Goal: Communication & Community: Answer question/provide support

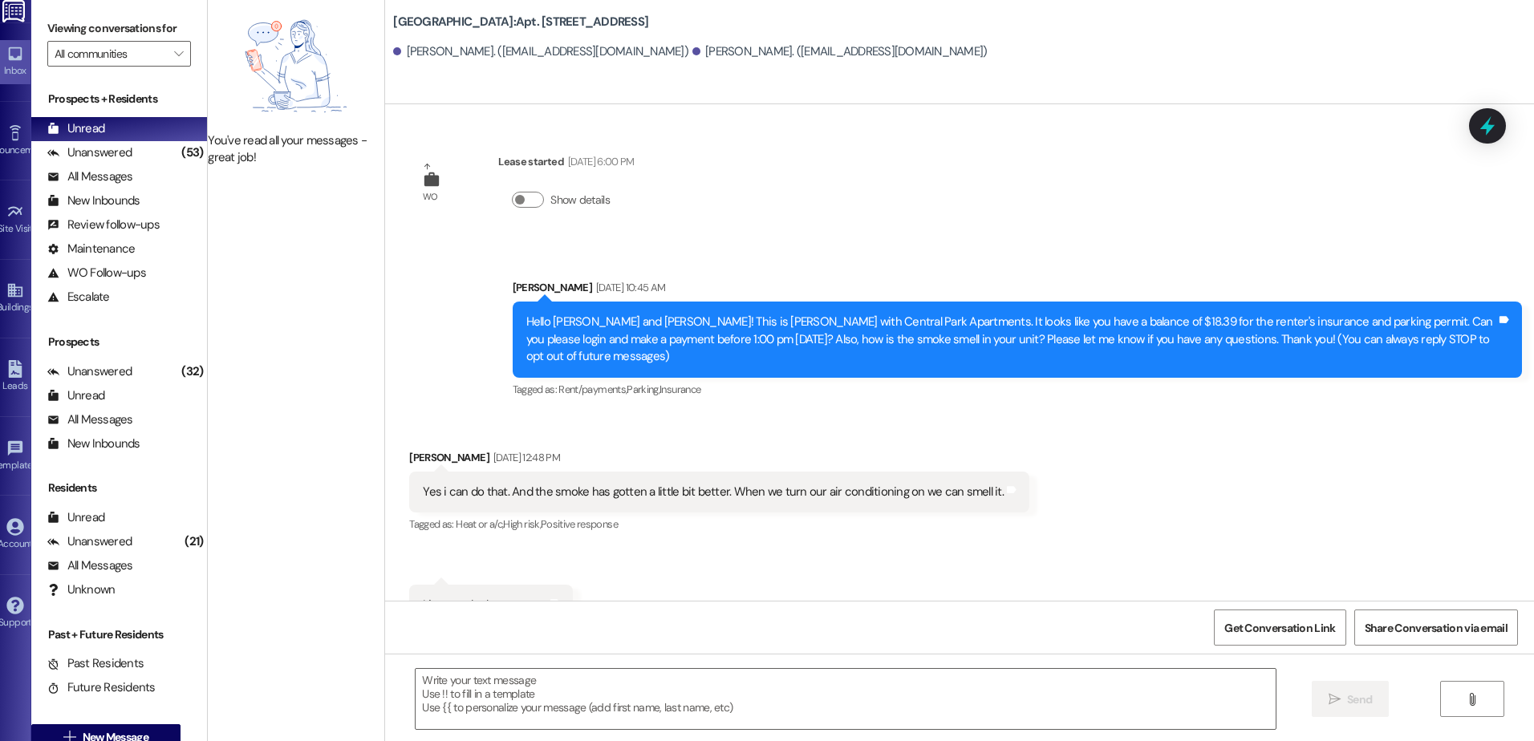
scroll to position [4223, 0]
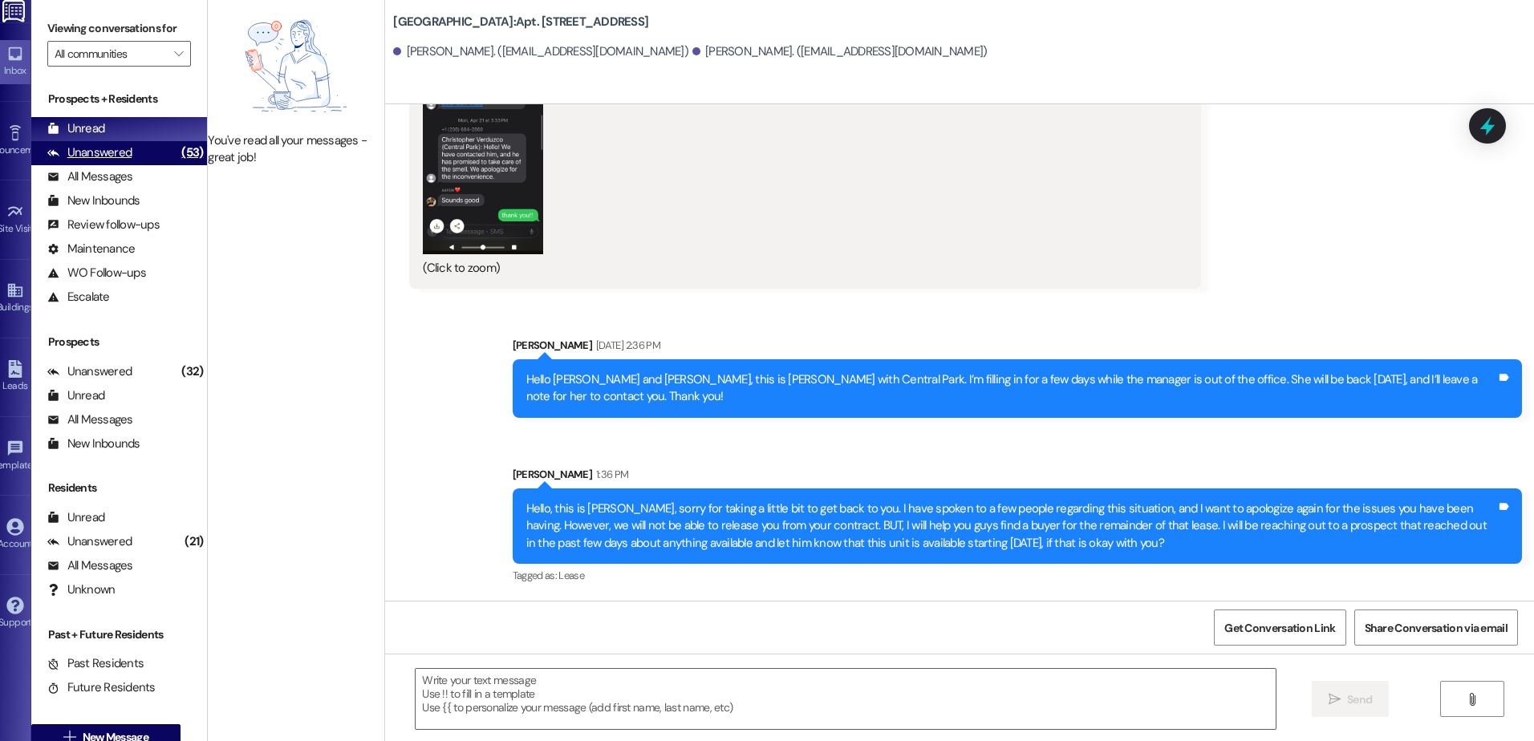
click at [197, 154] on div "Unanswered (53)" at bounding box center [119, 153] width 177 height 24
click at [188, 135] on div "Unread (0)" at bounding box center [118, 129] width 177 height 24
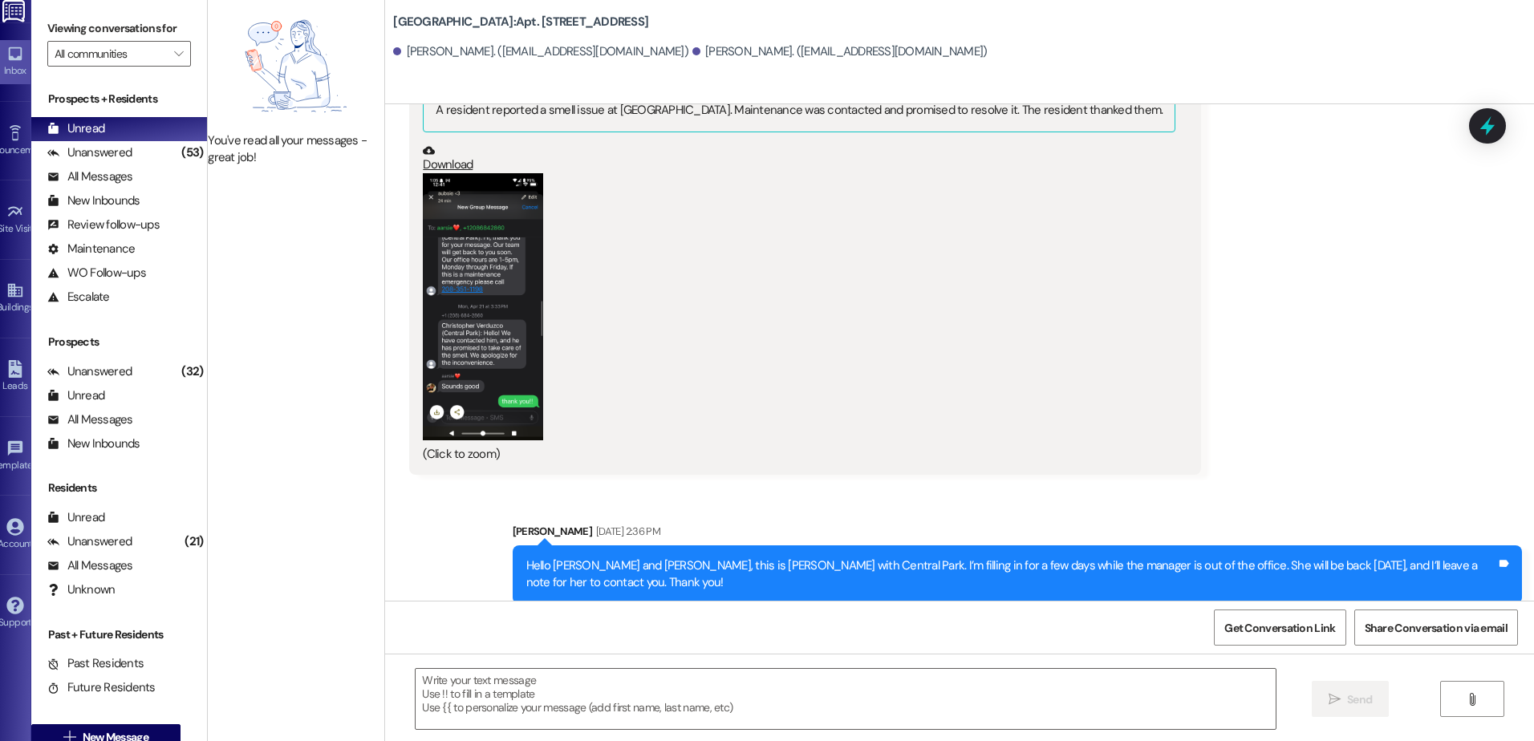
scroll to position [4163, 0]
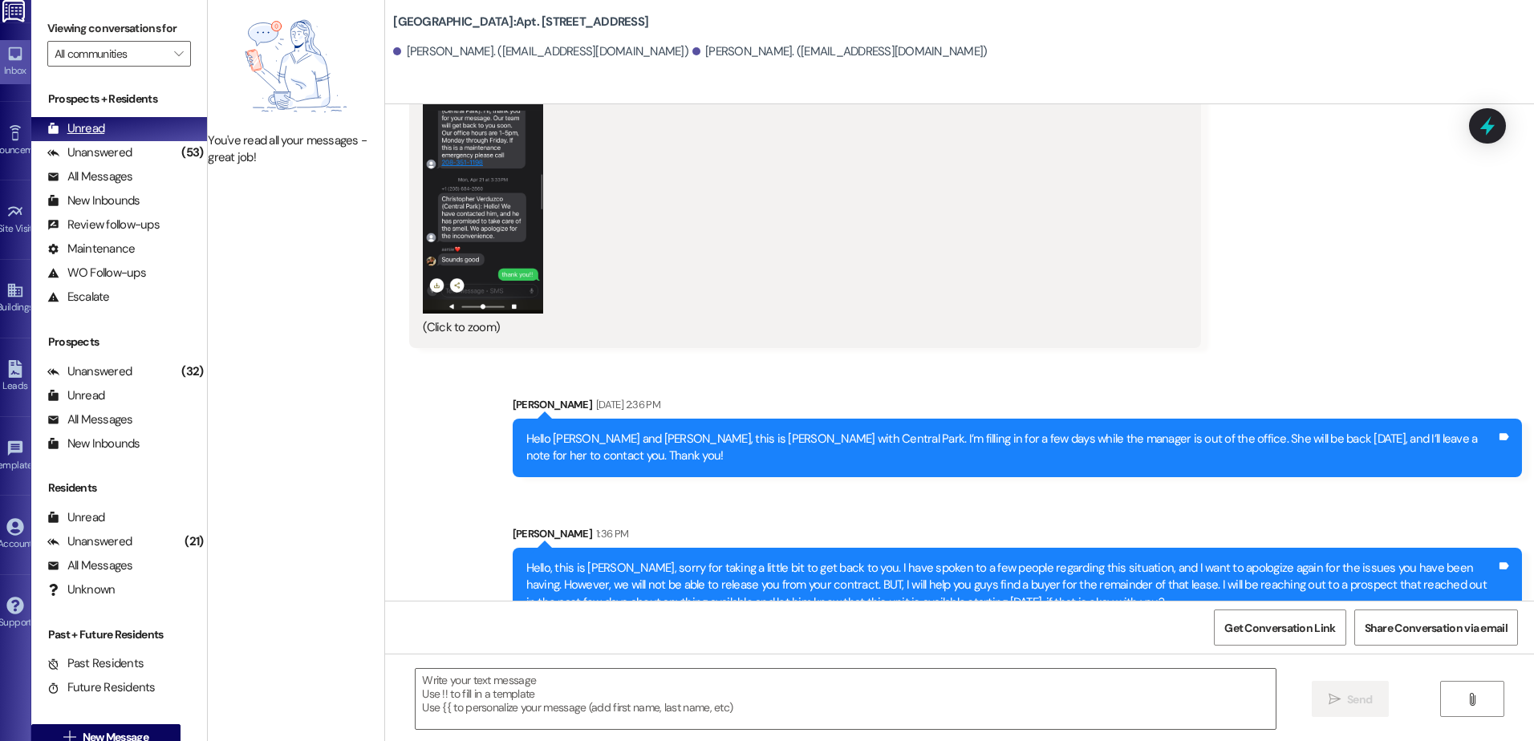
drag, startPoint x: 221, startPoint y: 154, endPoint x: 205, endPoint y: 137, distance: 23.3
click at [207, 154] on div "(53)" at bounding box center [192, 152] width 30 height 25
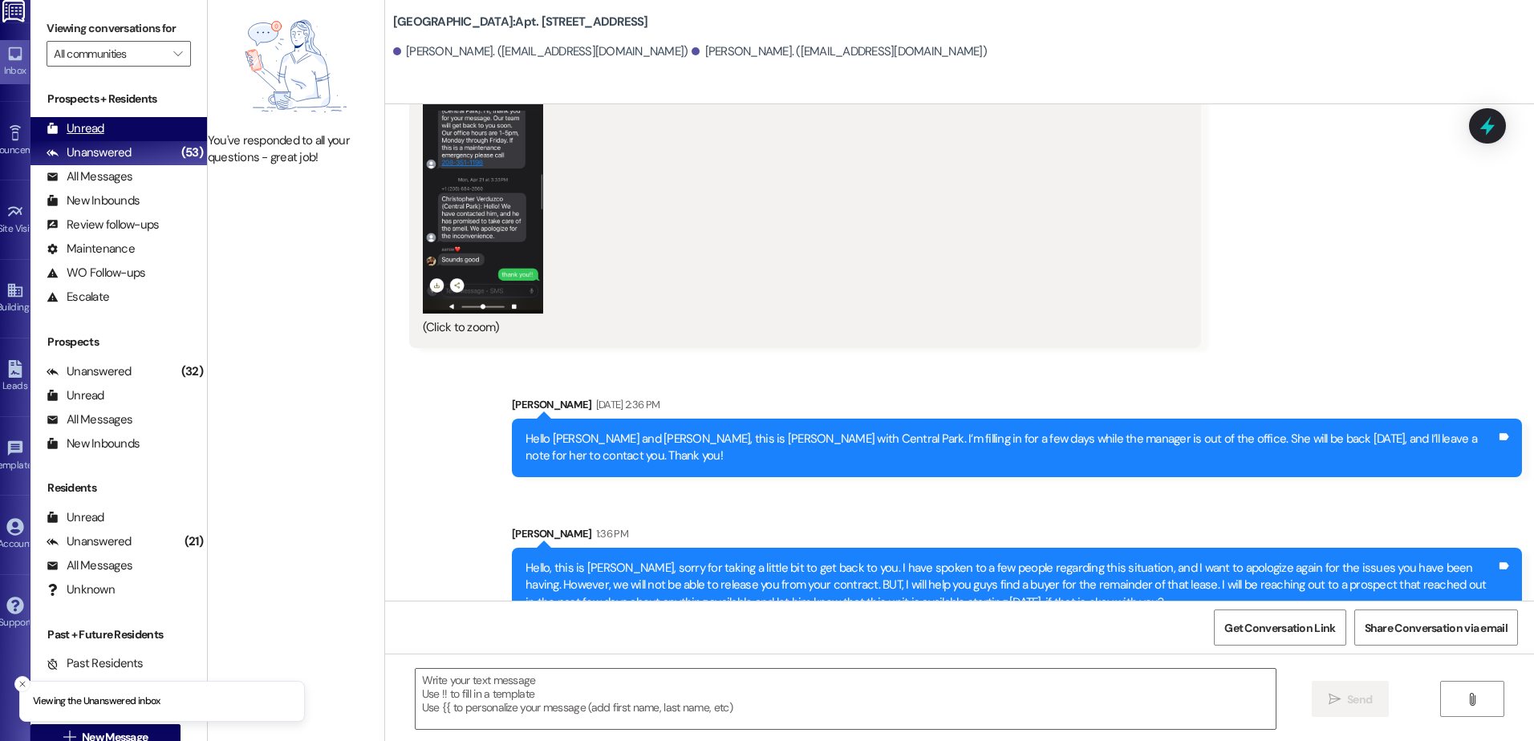
click at [195, 127] on div "Unread (0)" at bounding box center [118, 129] width 177 height 24
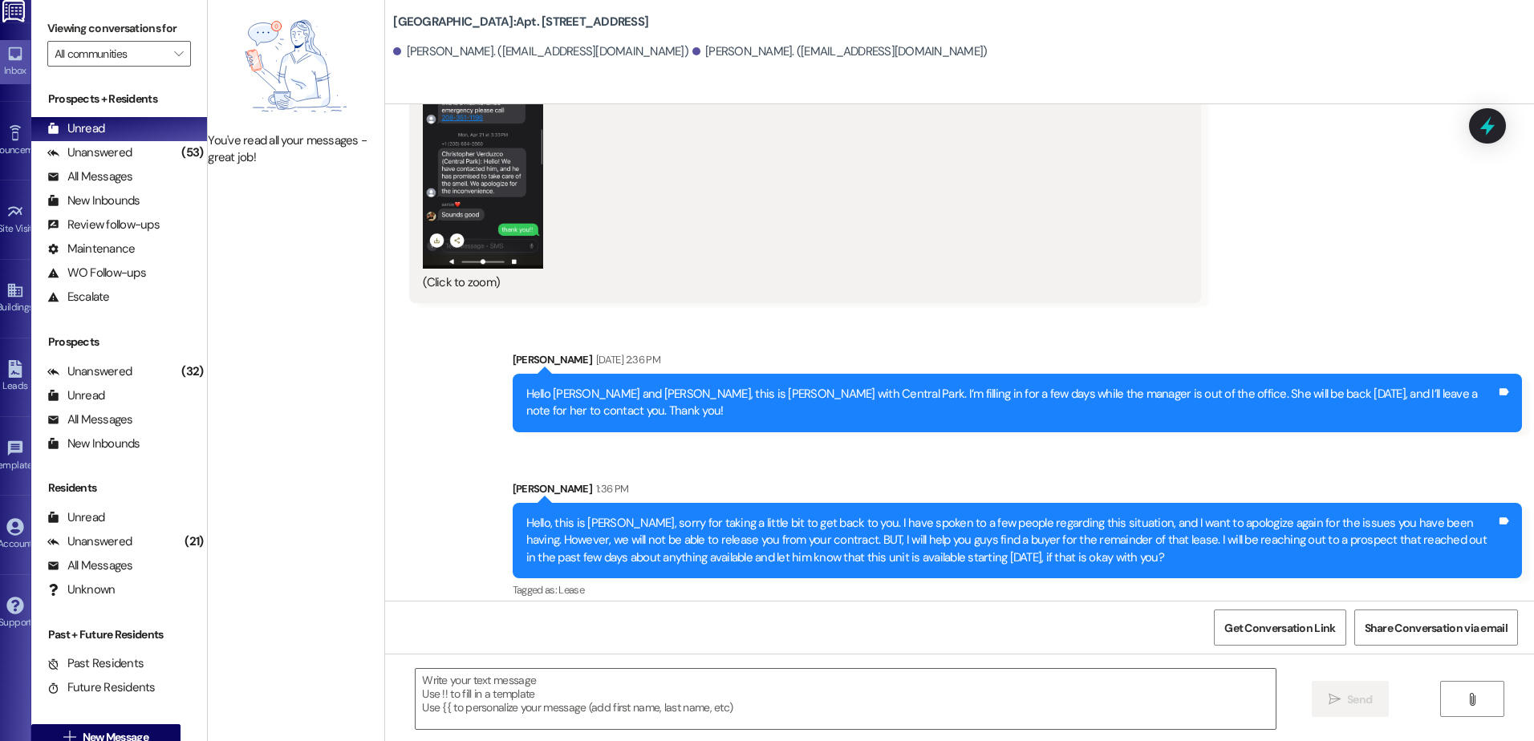
scroll to position [4223, 0]
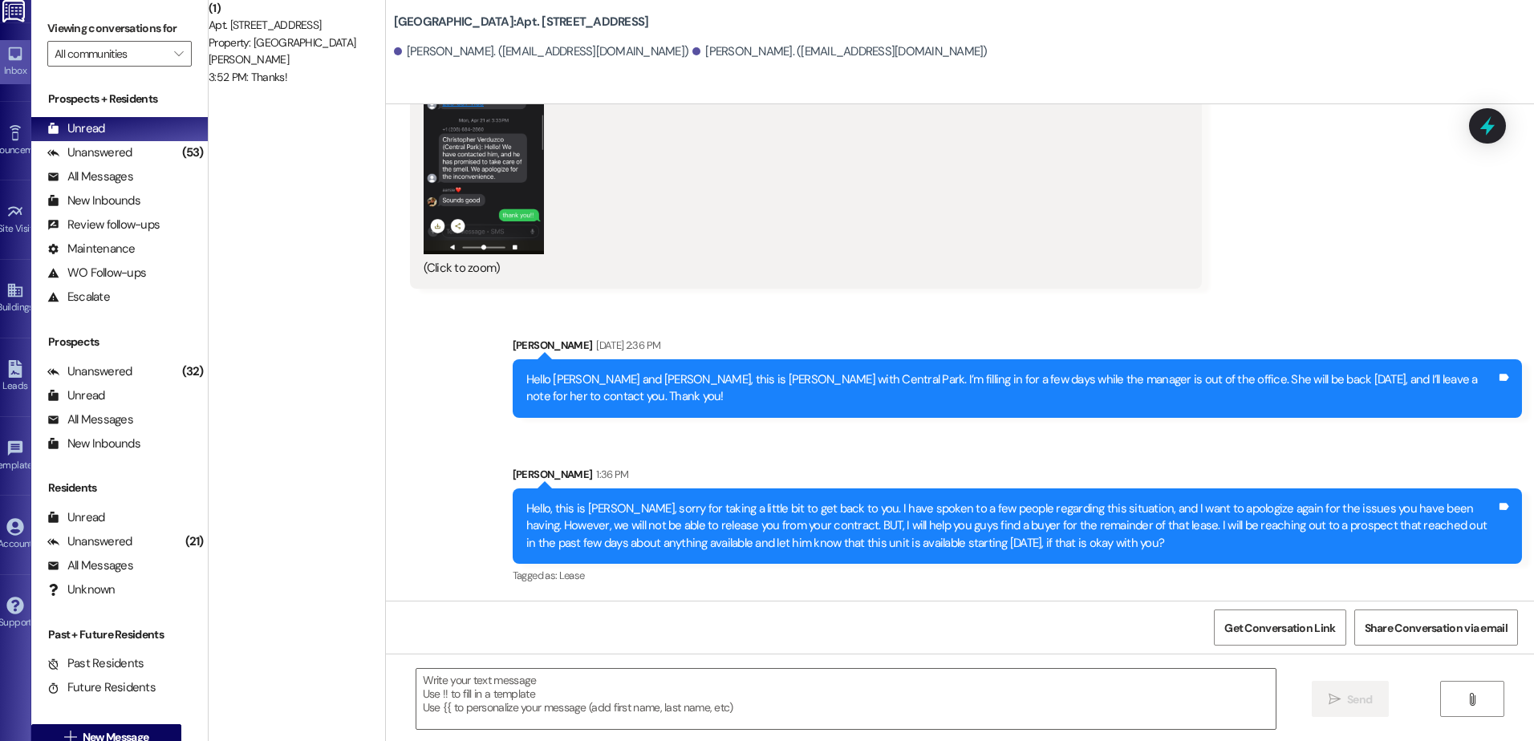
click at [379, 62] on div "[PERSON_NAME]" at bounding box center [297, 59] width 177 height 17
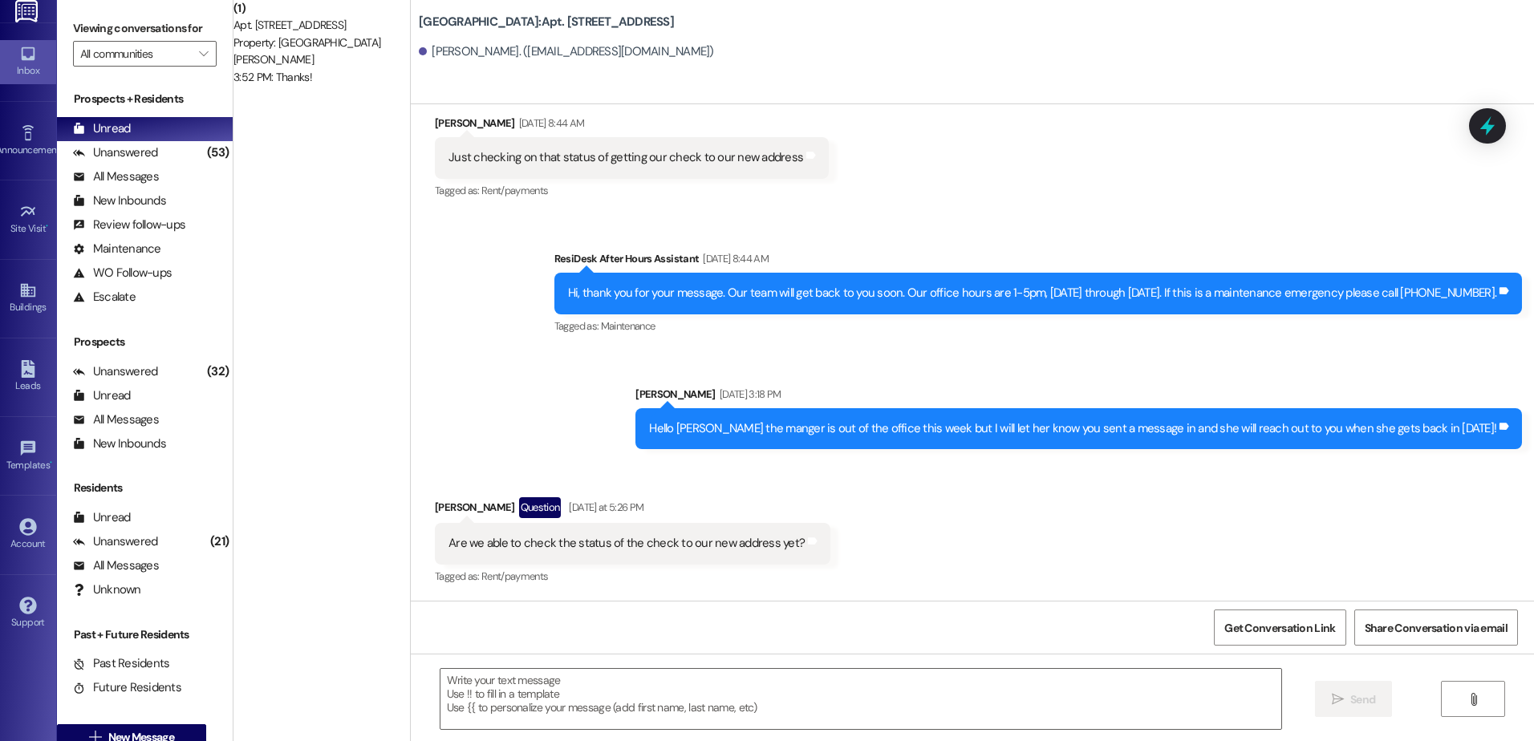
scroll to position [2692, 0]
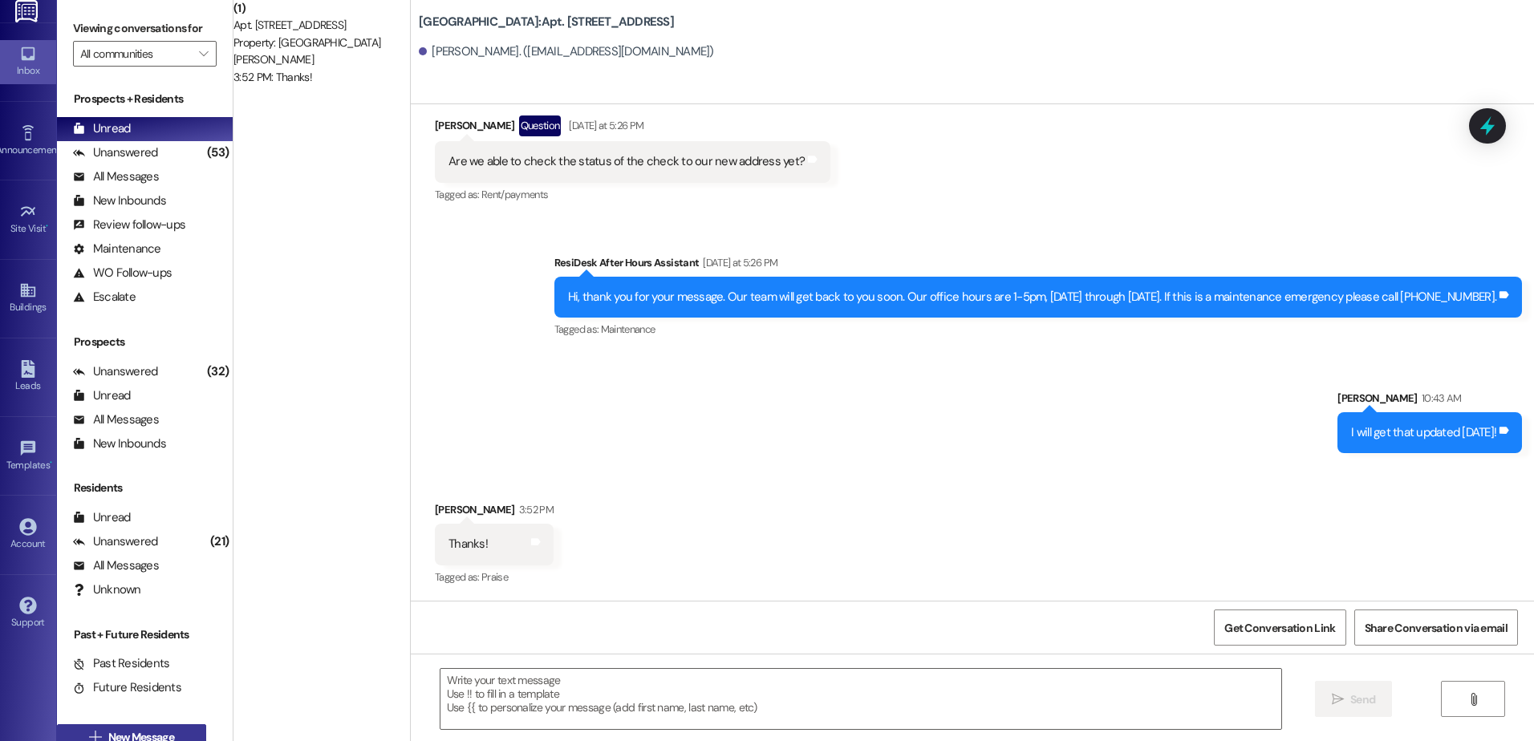
click at [101, 731] on icon "" at bounding box center [95, 737] width 12 height 13
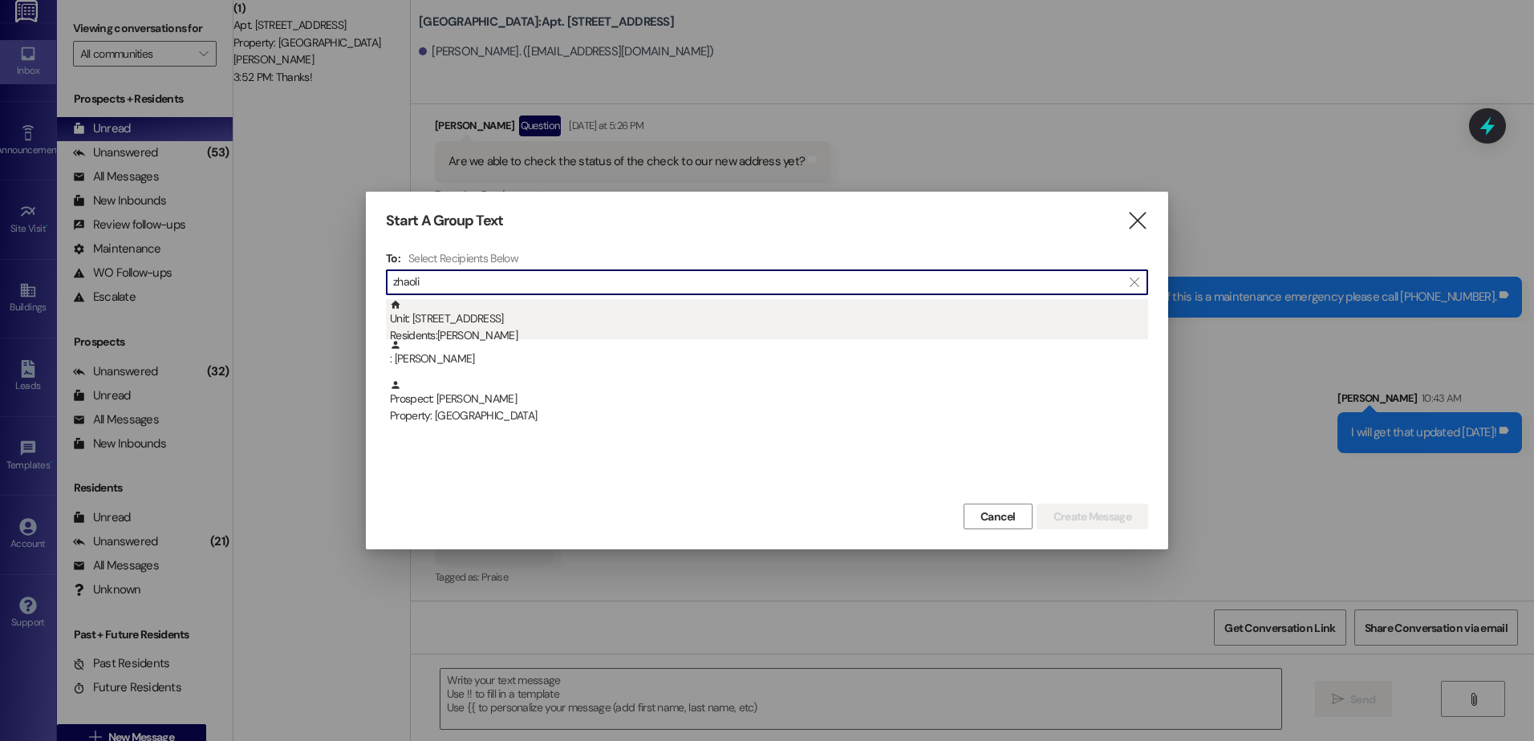
type input "zhaoli"
click at [486, 310] on div "Unit: 222 - 1 Central Park Residents: [PERSON_NAME]" at bounding box center [769, 322] width 758 height 46
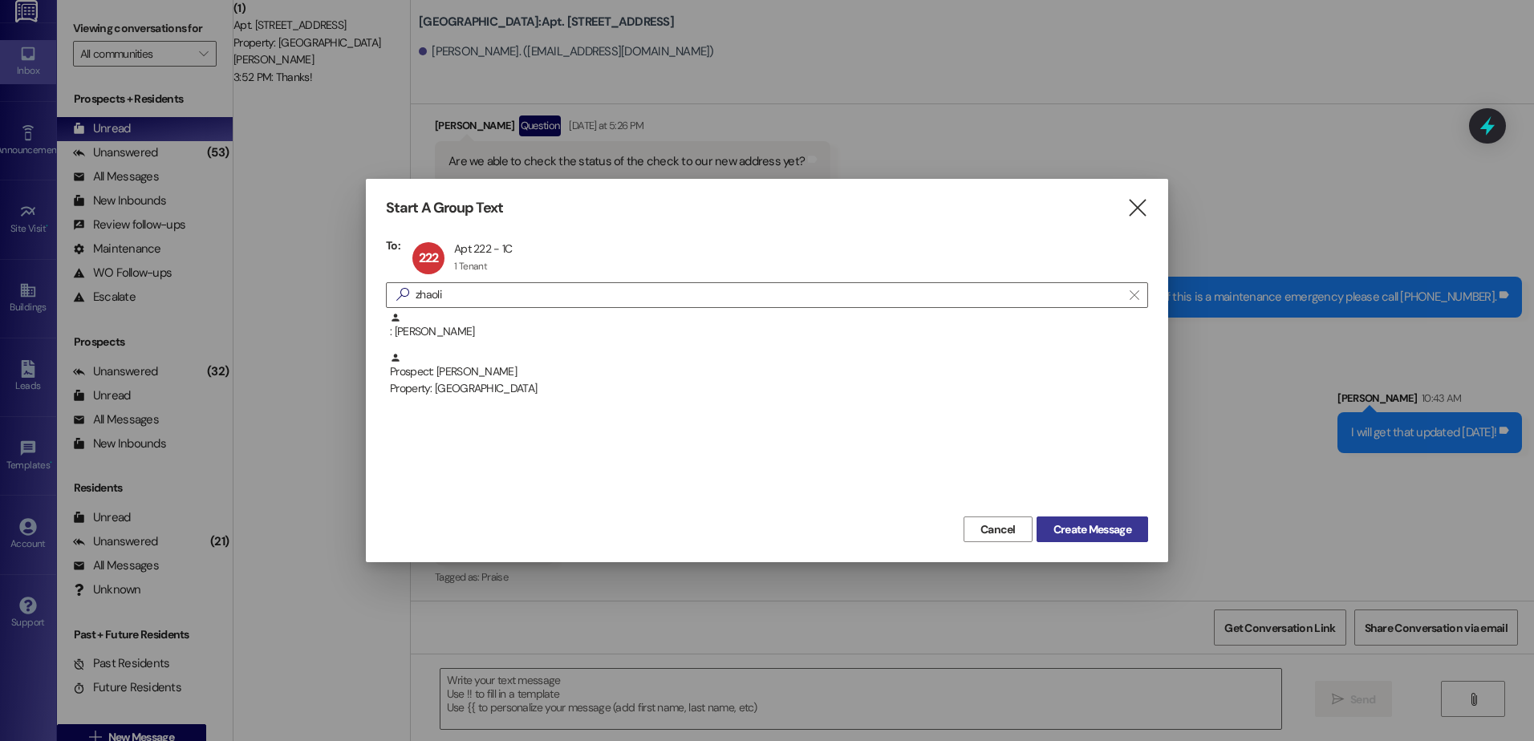
click at [1120, 534] on span "Create Message" at bounding box center [1092, 529] width 78 height 11
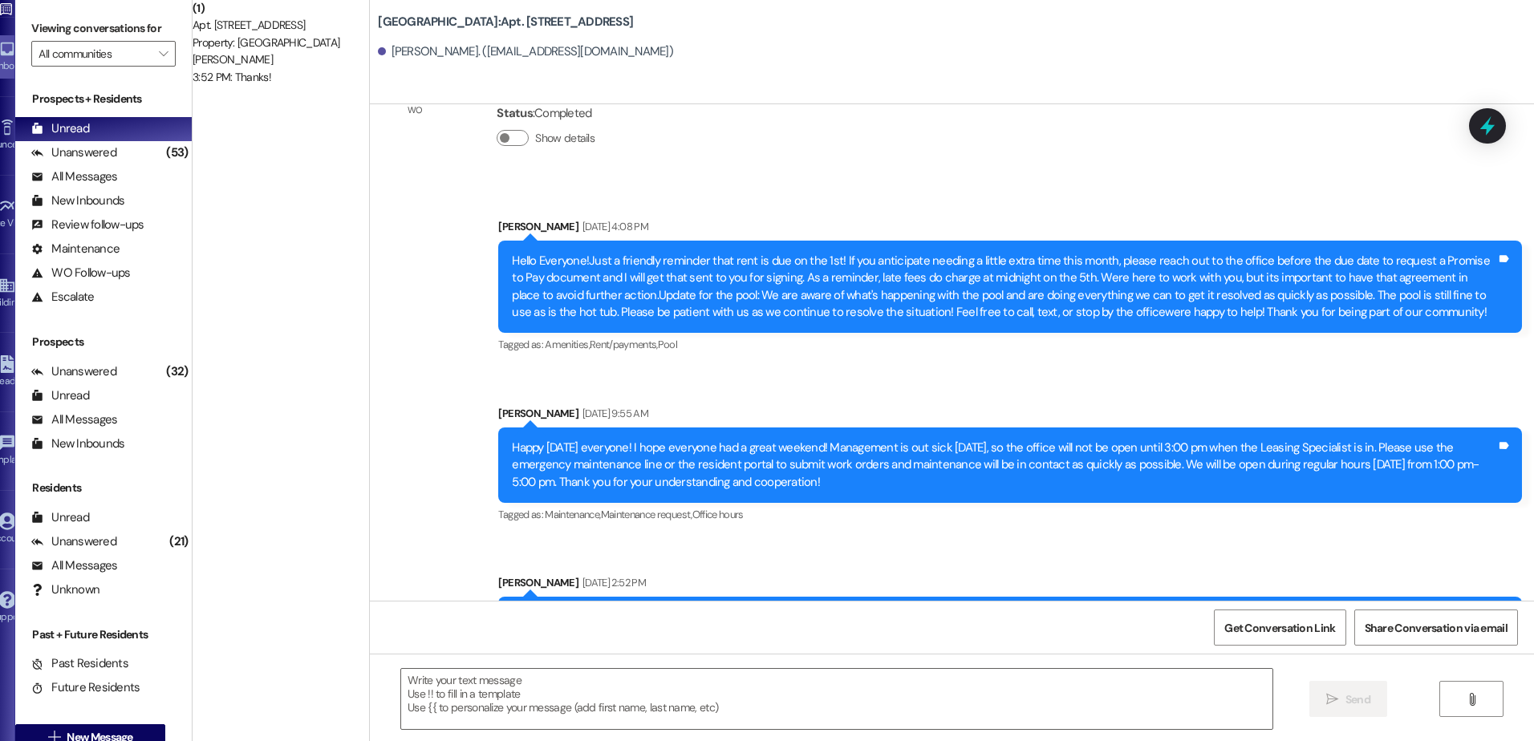
scroll to position [8702, 0]
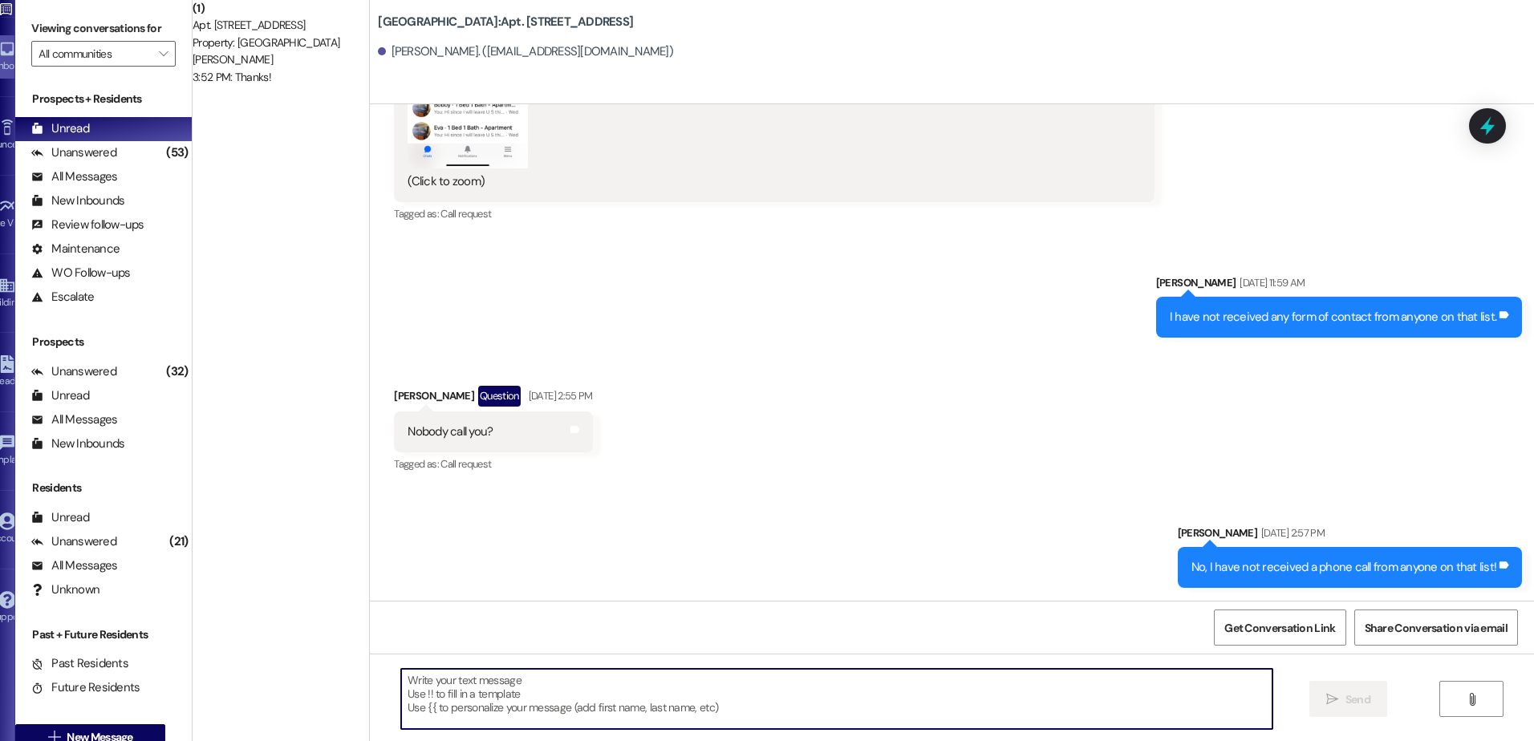
click at [596, 698] on textarea at bounding box center [836, 699] width 871 height 60
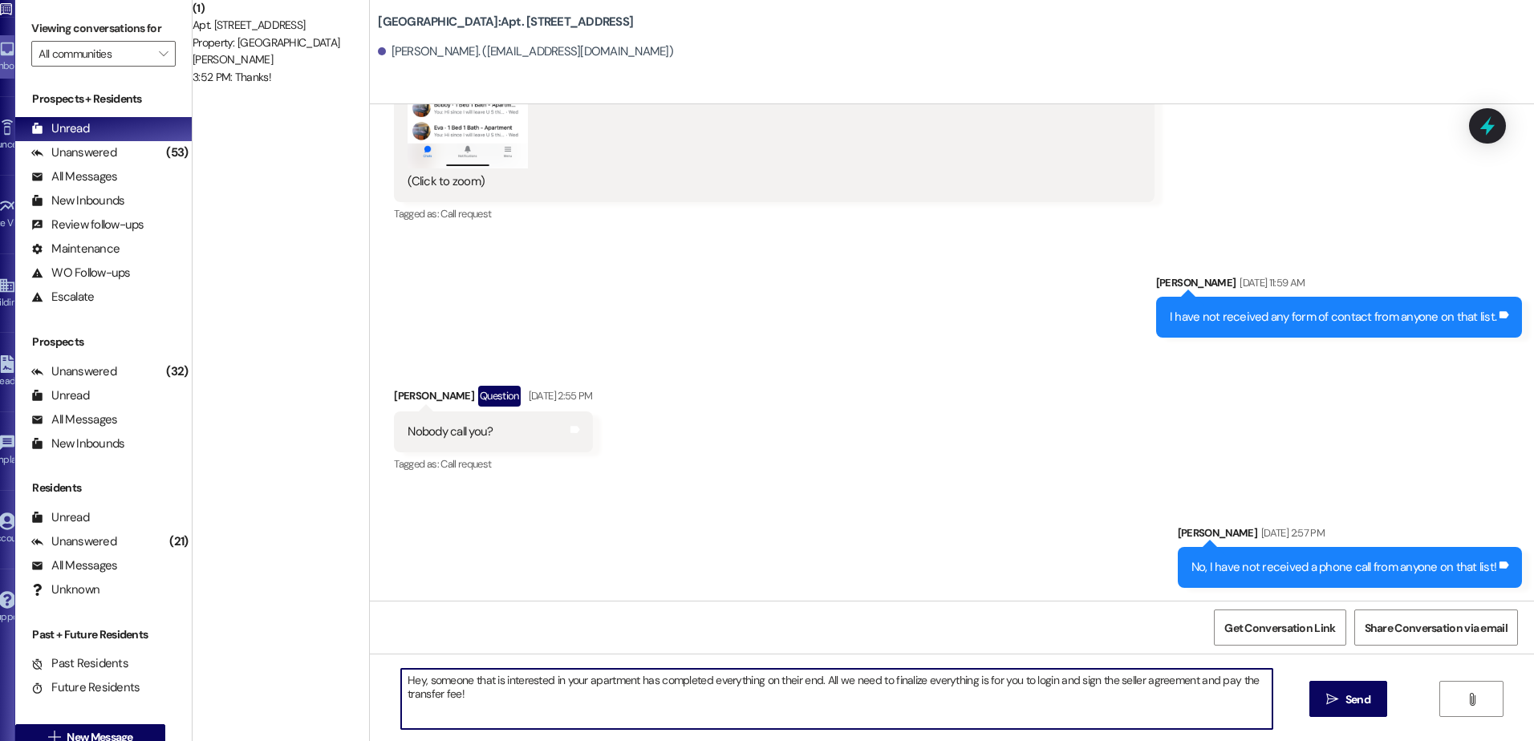
type textarea "Hey, someone that is interested in your apartment has completed everything on t…"
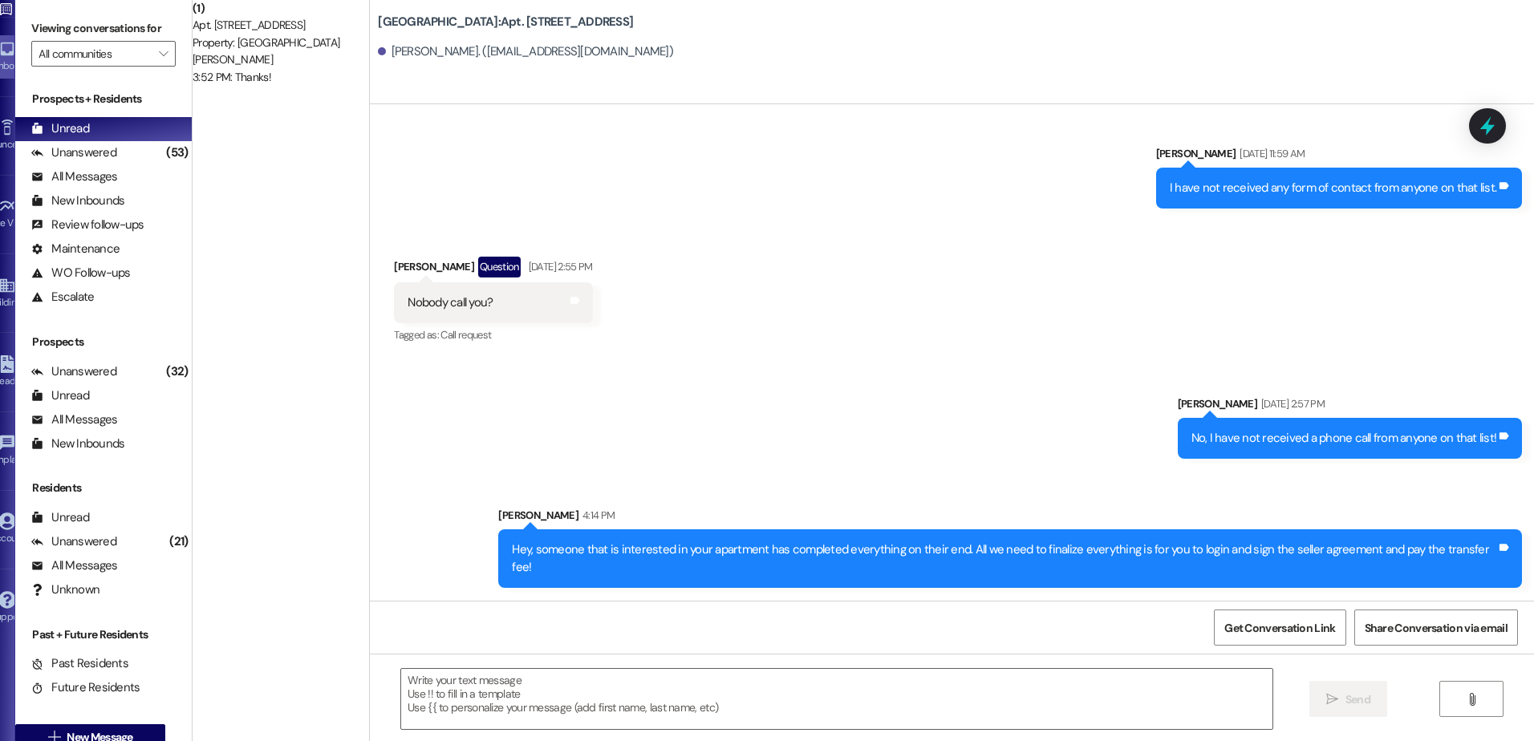
scroll to position [8831, 0]
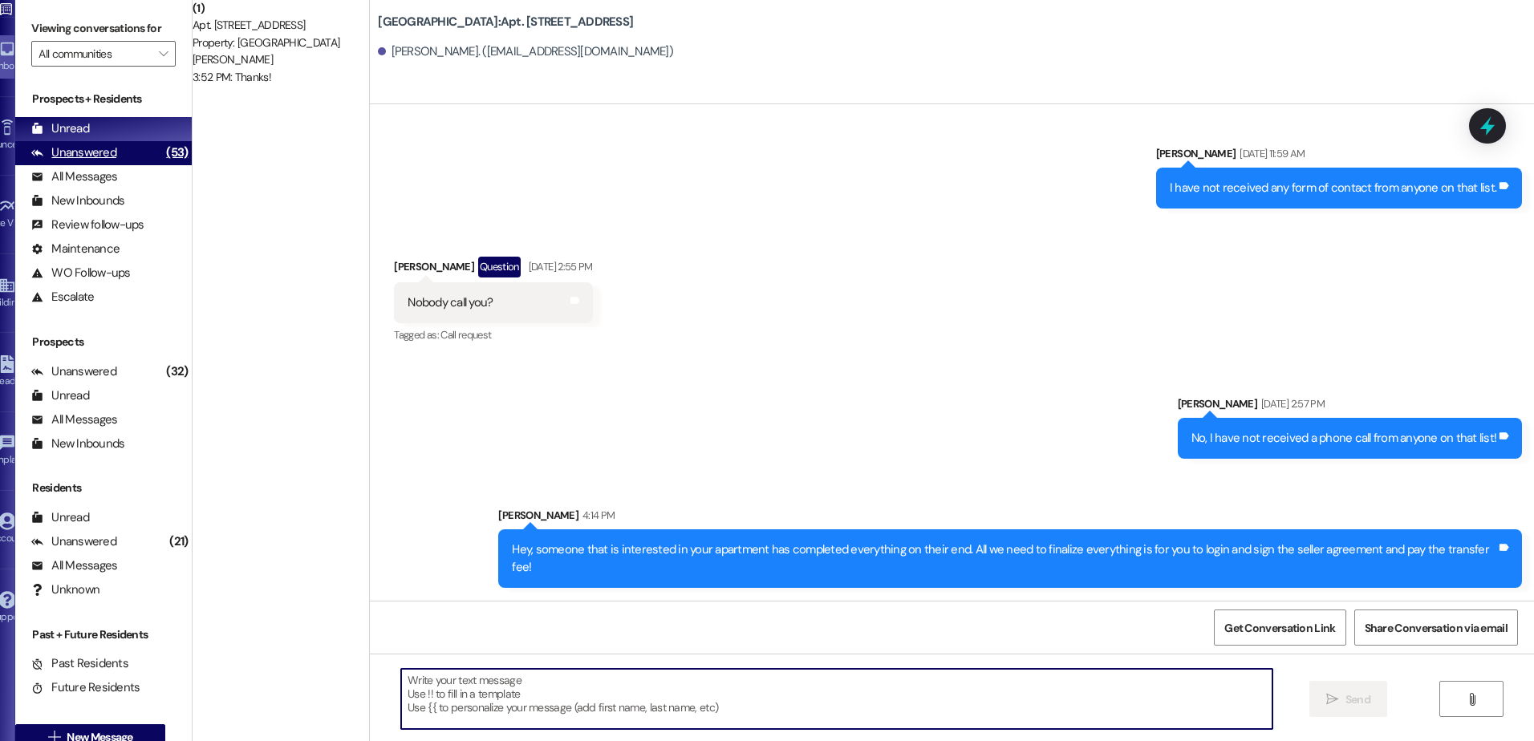
click at [116, 145] on div "Unanswered" at bounding box center [73, 152] width 85 height 17
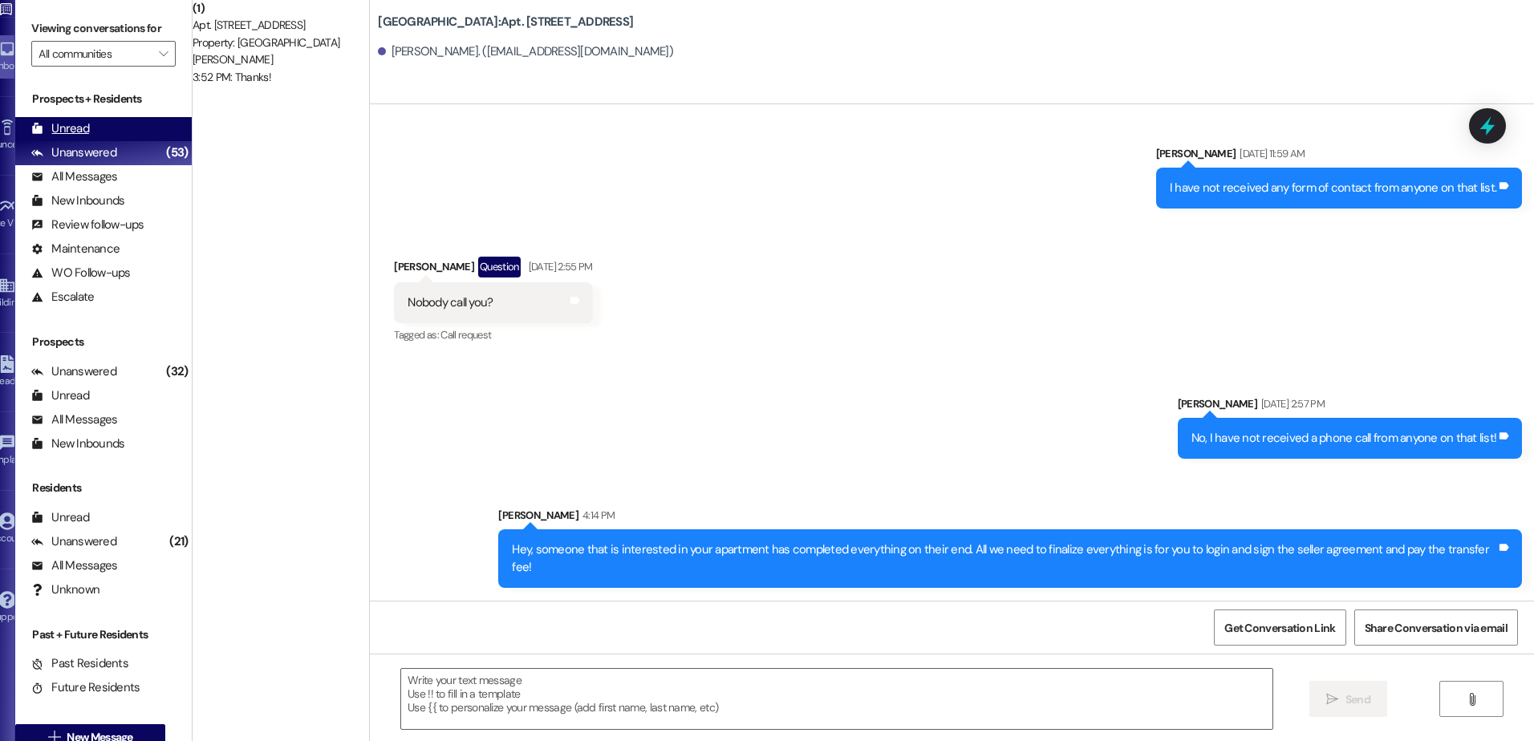
click at [159, 120] on div "Unread (0)" at bounding box center [103, 129] width 177 height 24
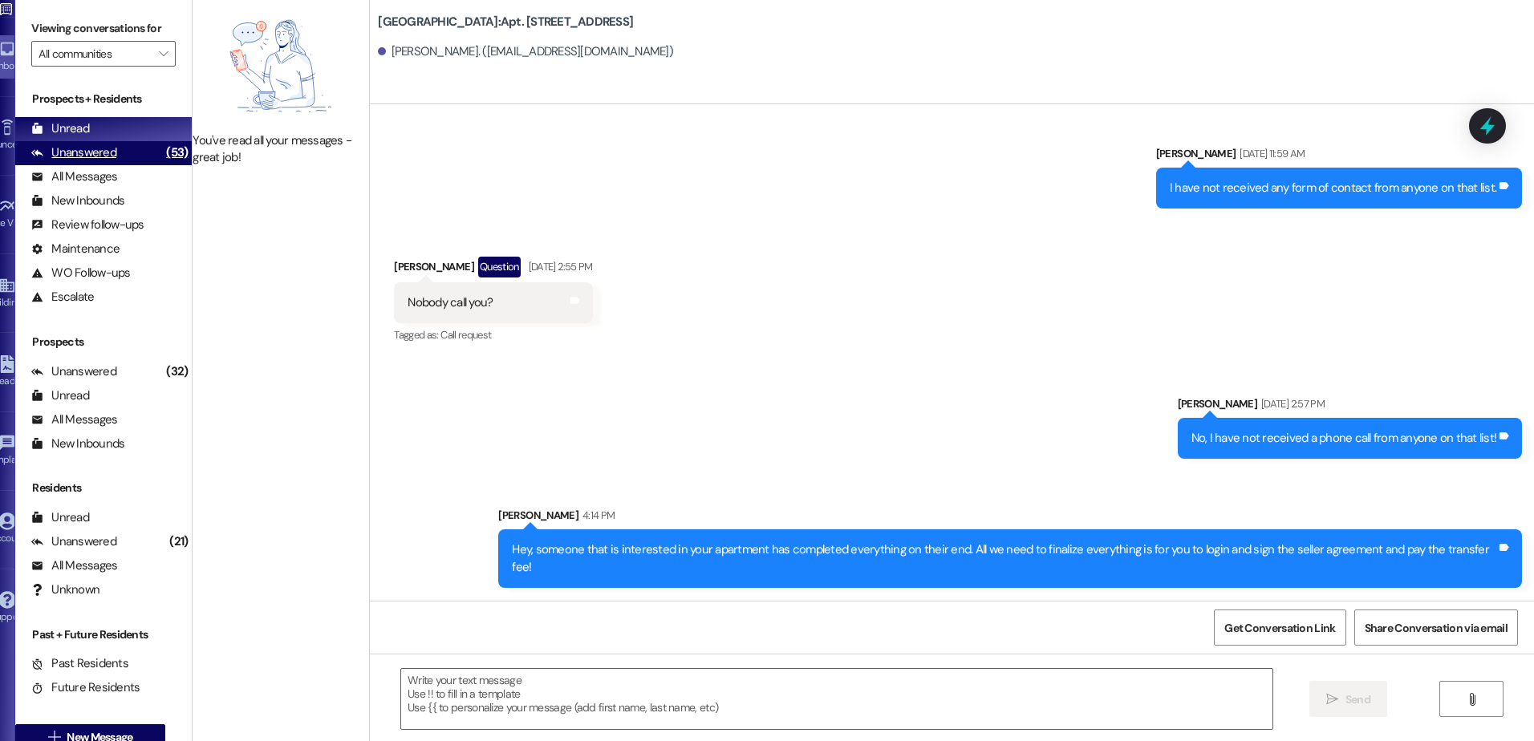
click at [130, 143] on div "Unanswered (53)" at bounding box center [103, 153] width 177 height 24
click at [89, 131] on div "Unread" at bounding box center [60, 128] width 58 height 17
click at [963, 461] on div "Sent via SMS [PERSON_NAME] [DATE] 2:57 PM No, I have not received a phone call …" at bounding box center [952, 479] width 1164 height 241
